Goal: Task Accomplishment & Management: Complete application form

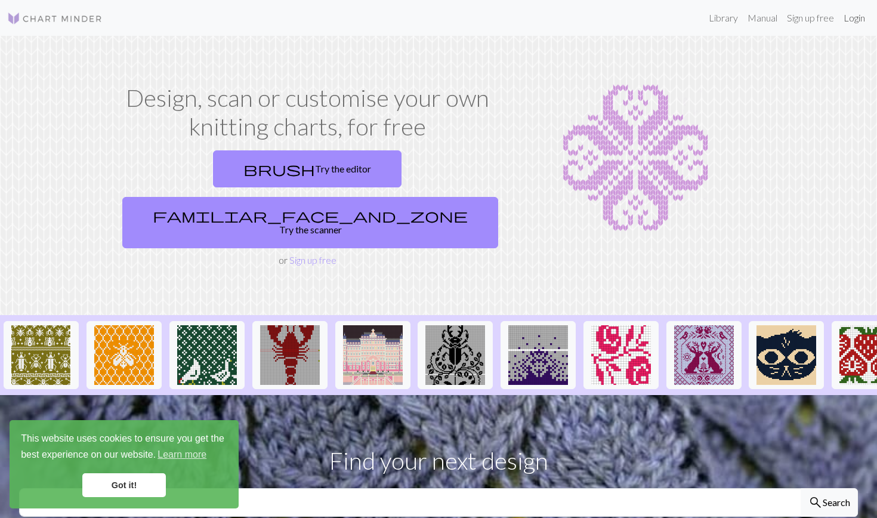
click at [860, 18] on link "Login" at bounding box center [854, 18] width 31 height 24
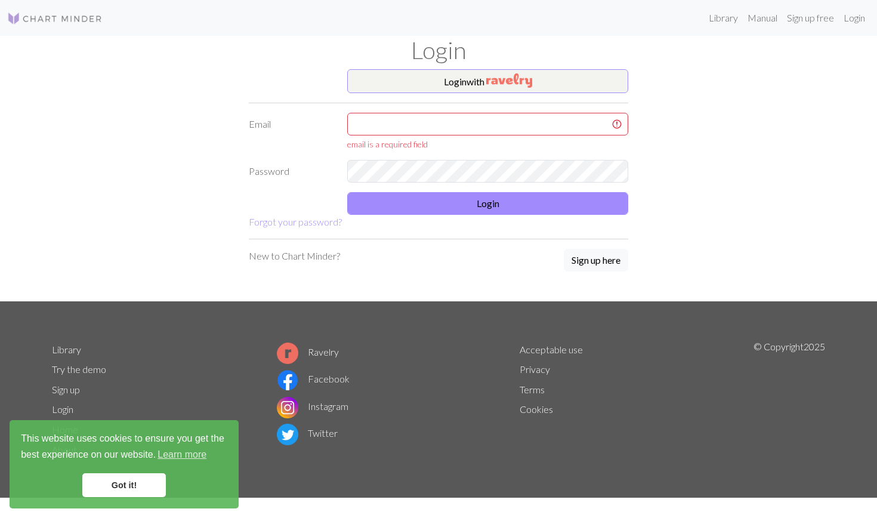
click at [411, 261] on div "Login with Email email is a required field Password Login Forgot your password?…" at bounding box center [439, 185] width 394 height 232
click at [584, 258] on button "Sign up here" at bounding box center [596, 260] width 64 height 23
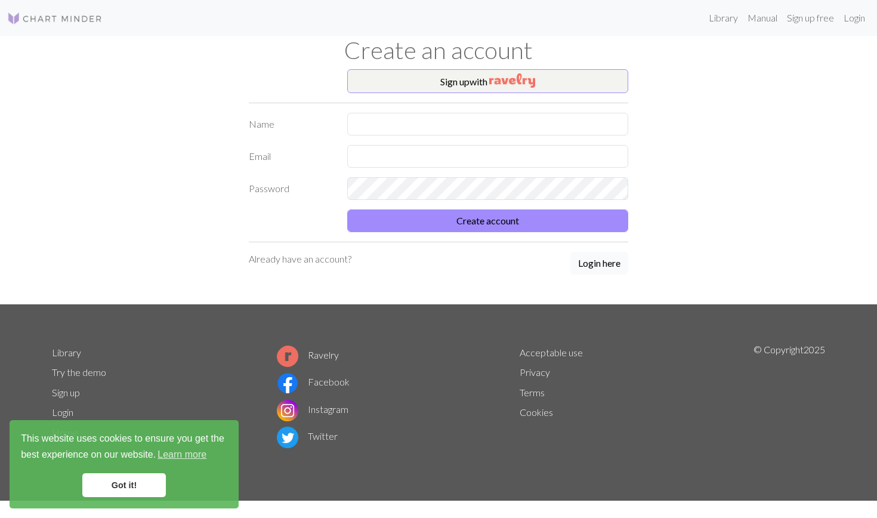
click at [593, 271] on button "Login here" at bounding box center [600, 263] width 58 height 23
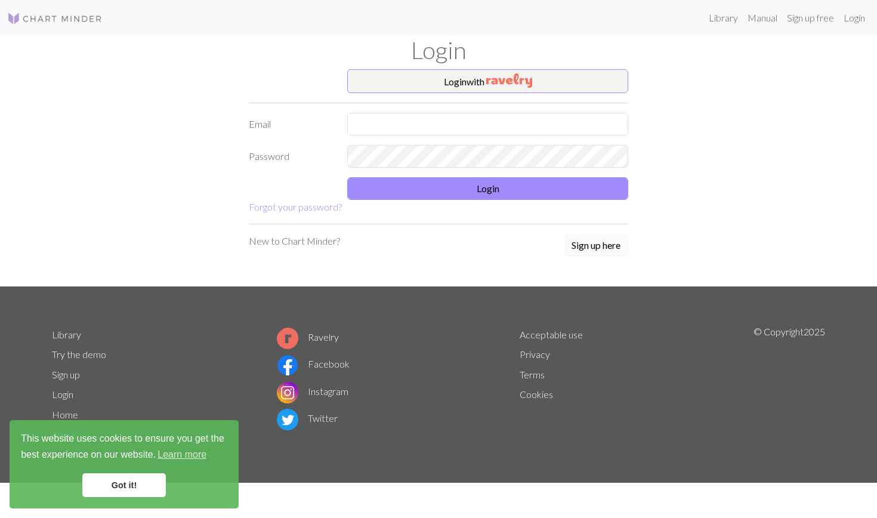
click at [596, 247] on button "Sign up here" at bounding box center [596, 245] width 64 height 23
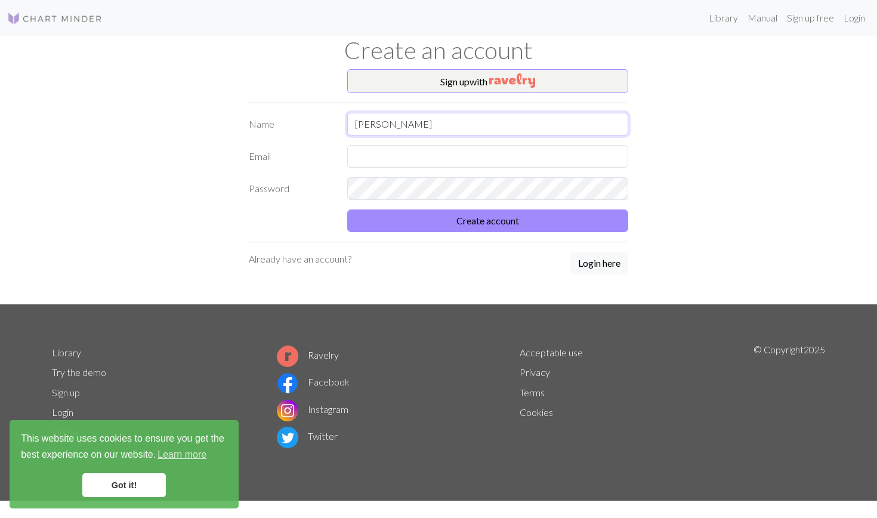
type input "[PERSON_NAME]"
click at [488, 220] on button "Create account" at bounding box center [487, 220] width 281 height 23
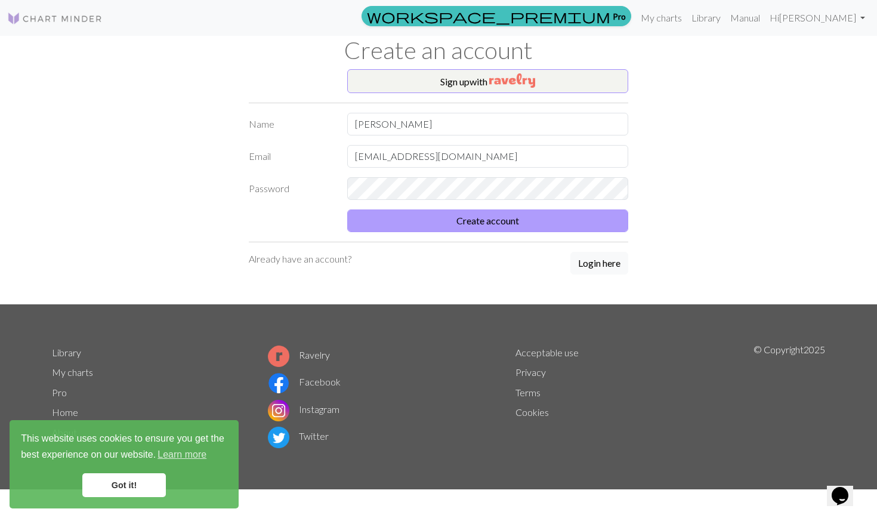
click at [474, 226] on button "Create account" at bounding box center [487, 220] width 281 height 23
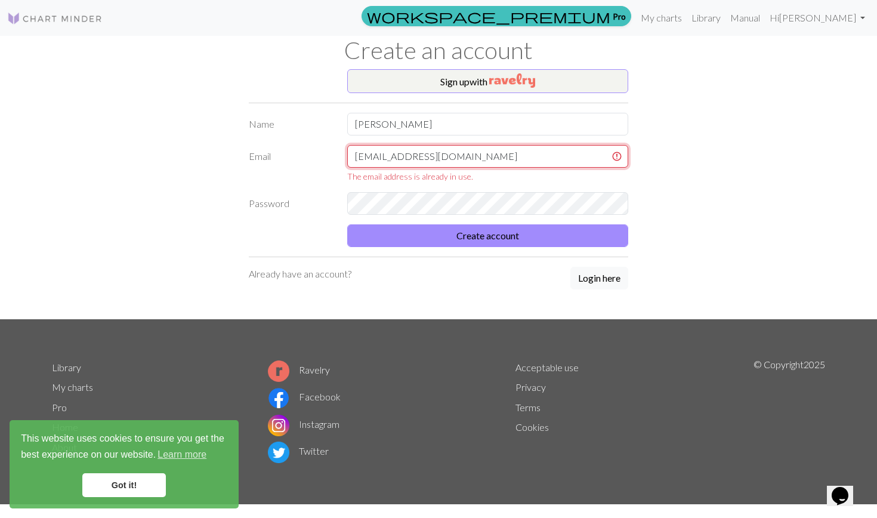
drag, startPoint x: 495, startPoint y: 156, endPoint x: 297, endPoint y: 154, distance: 198.7
click at [297, 154] on div "Email [EMAIL_ADDRESS][DOMAIN_NAME] The email address is already in use." at bounding box center [439, 164] width 394 height 38
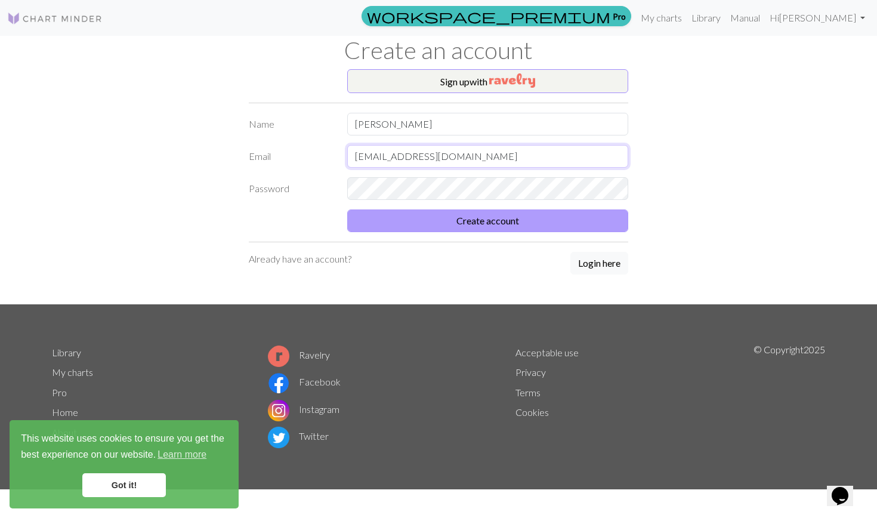
type input "[EMAIL_ADDRESS][DOMAIN_NAME]"
click at [421, 223] on button "Create account" at bounding box center [487, 220] width 281 height 23
